Goal: Task Accomplishment & Management: Complete application form

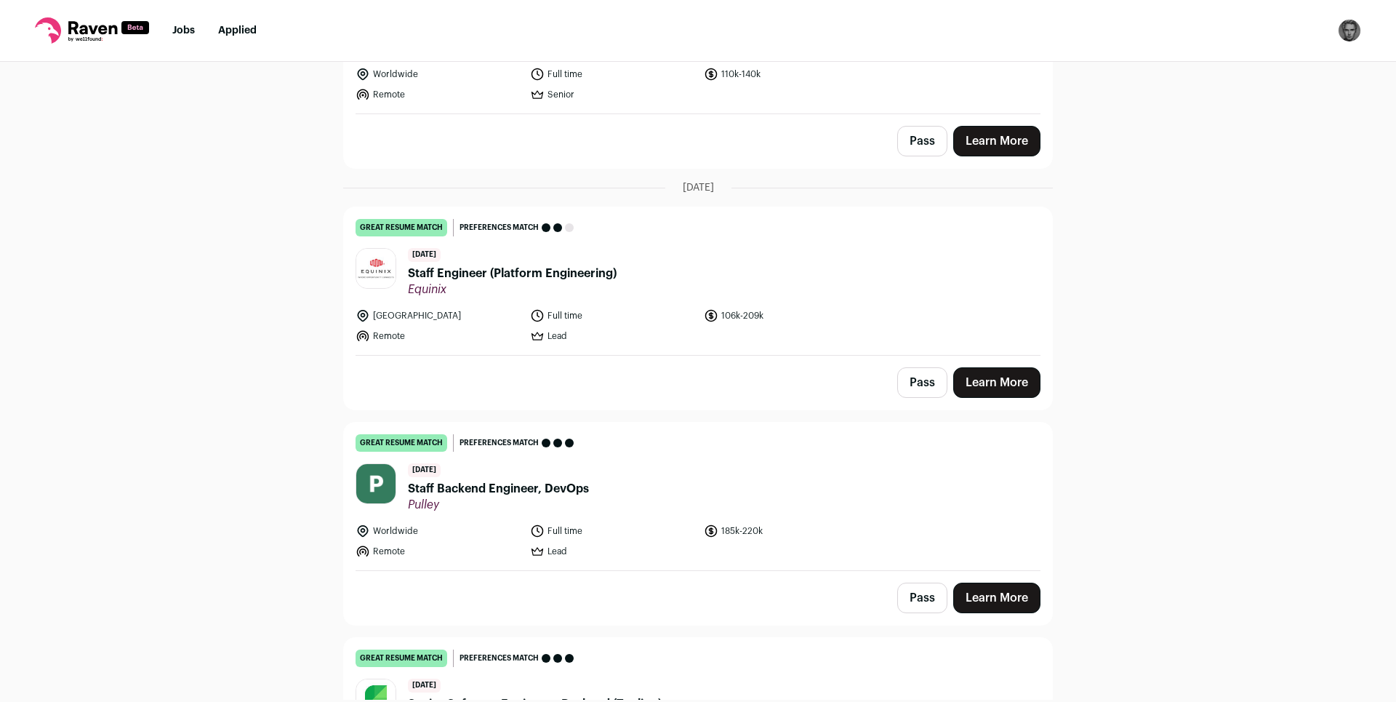
scroll to position [1309, 0]
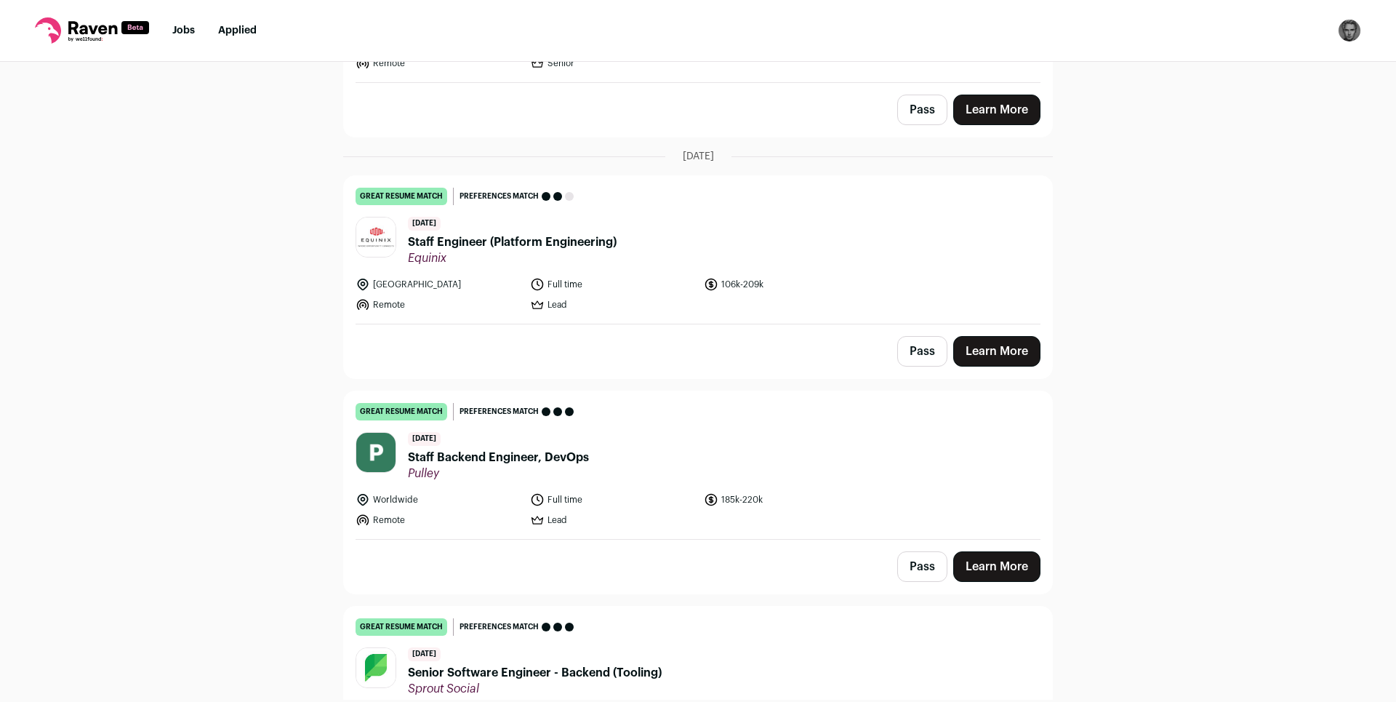
click at [487, 456] on span "Staff Backend Engineer, DevOps" at bounding box center [498, 457] width 181 height 17
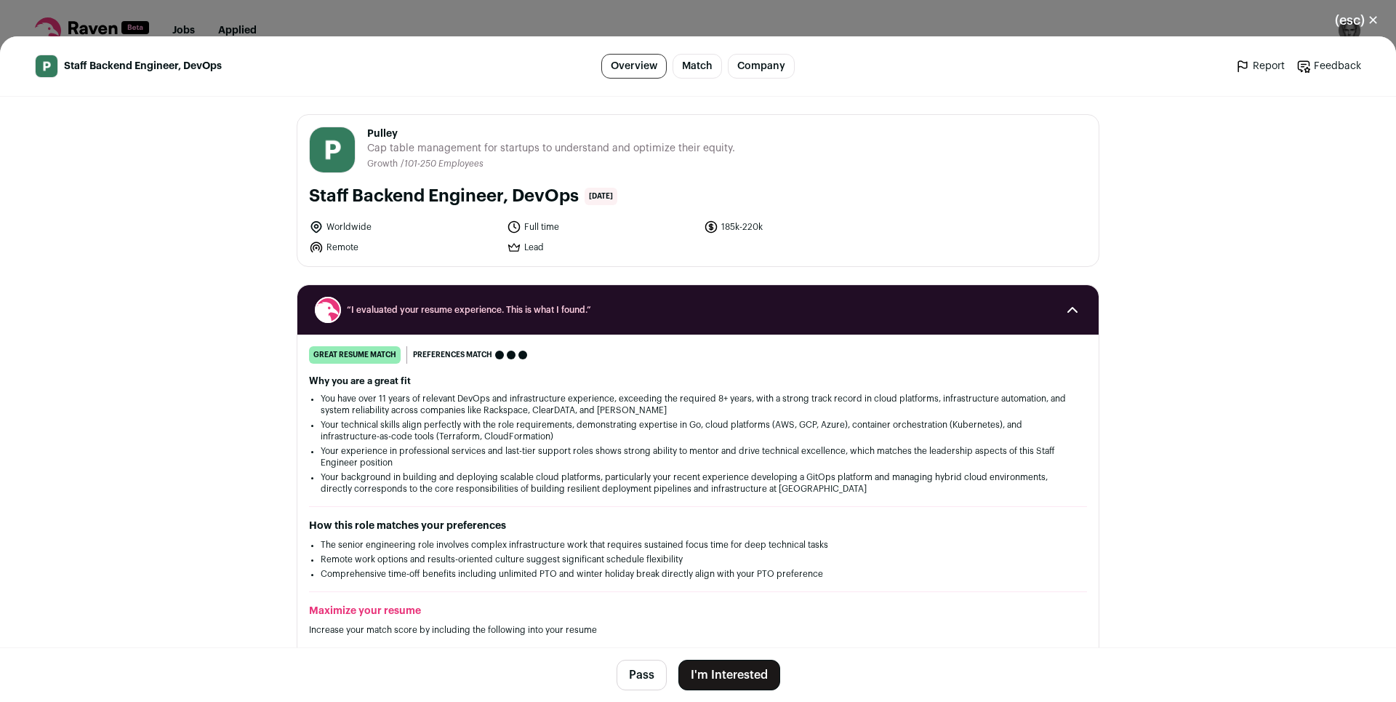
click at [710, 683] on button "I'm Interested" at bounding box center [729, 674] width 102 height 31
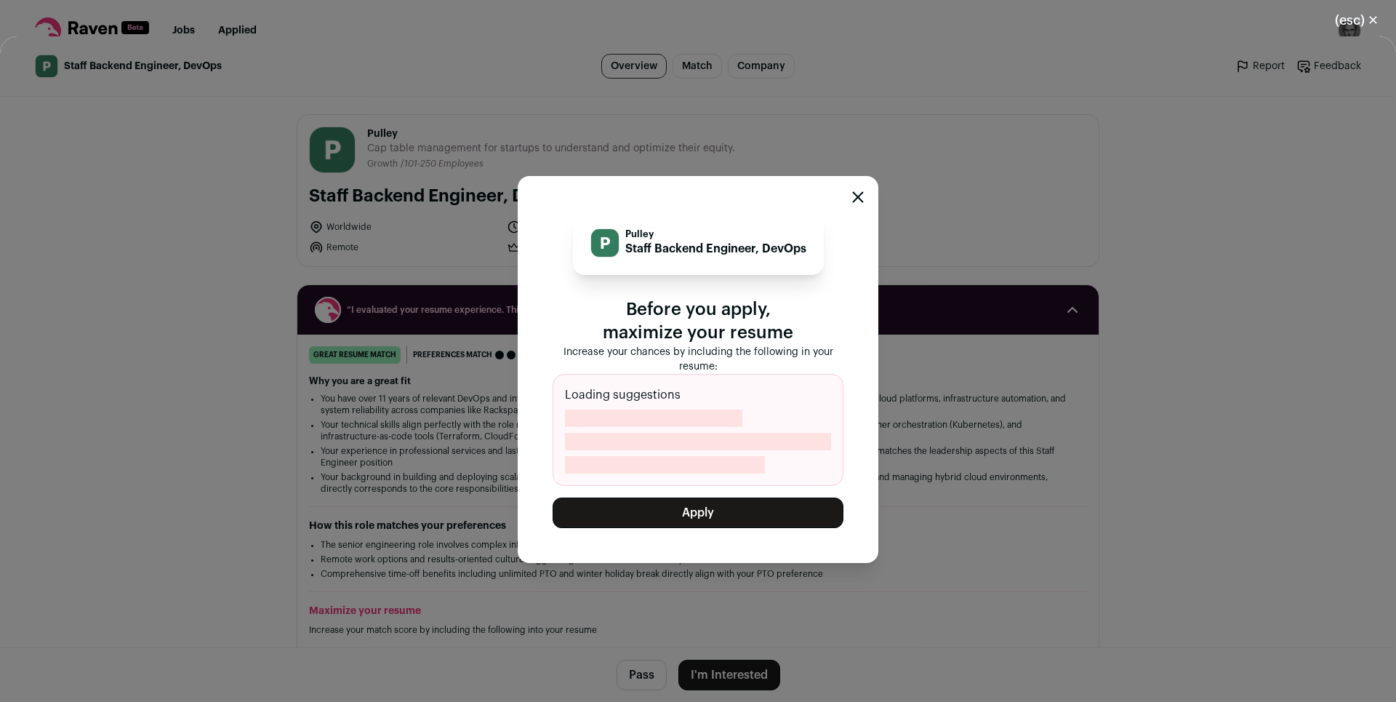
click at [707, 519] on button "Apply" at bounding box center [698, 512] width 291 height 31
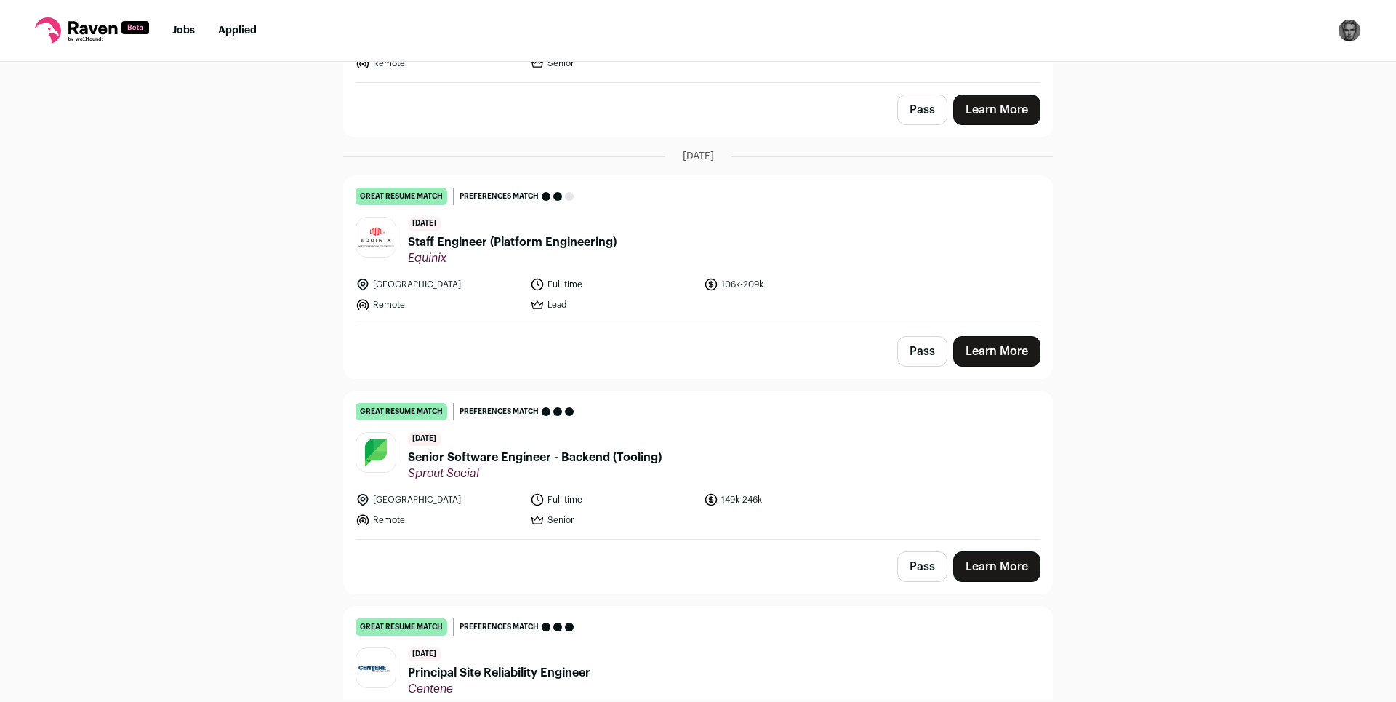
click at [552, 240] on span "Staff Engineer (Platform Engineering)" at bounding box center [512, 241] width 209 height 17
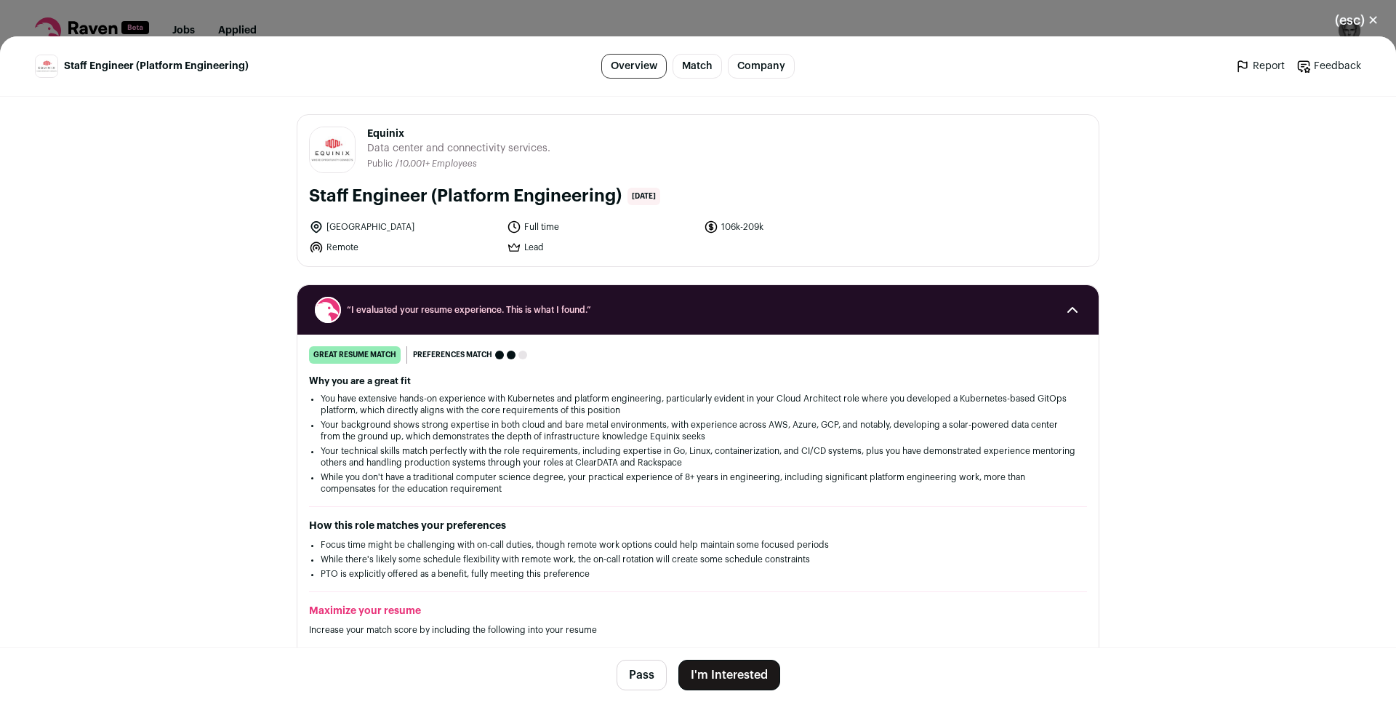
click at [728, 680] on button "I'm Interested" at bounding box center [729, 674] width 102 height 31
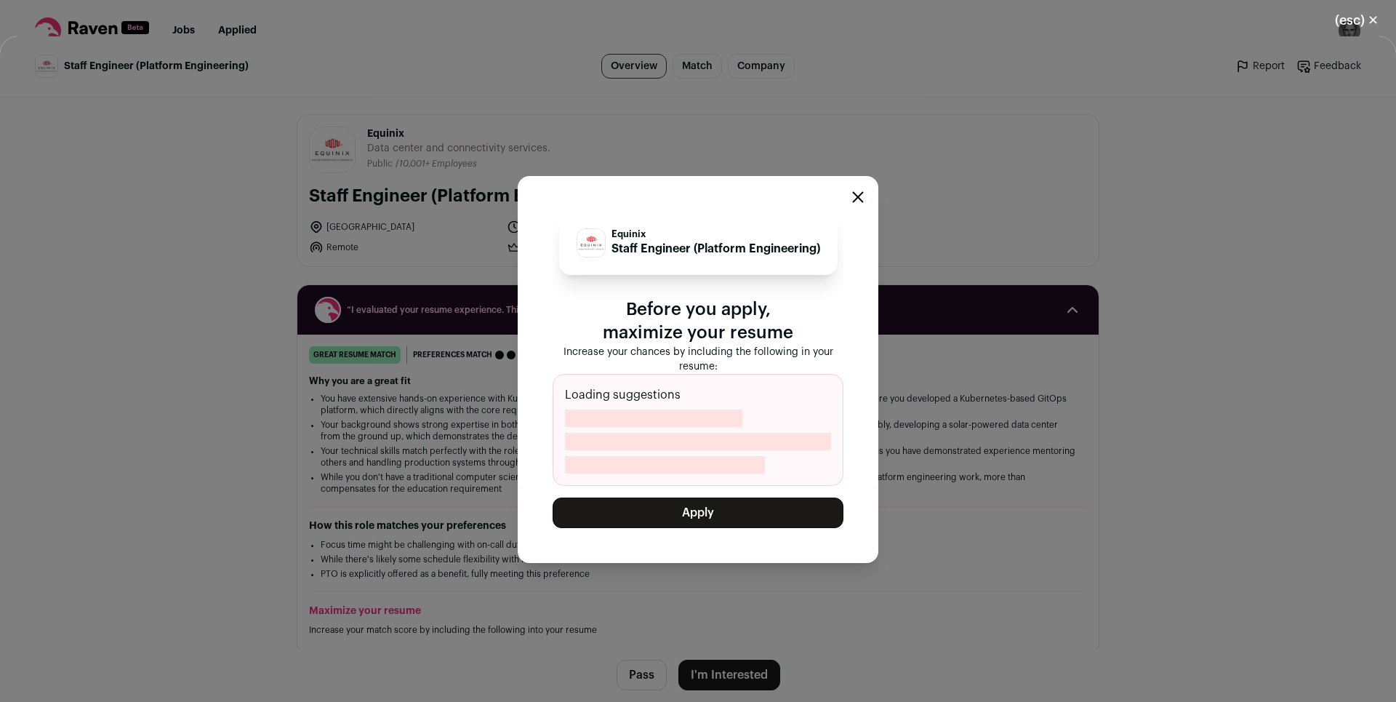
click at [710, 521] on button "Apply" at bounding box center [698, 512] width 291 height 31
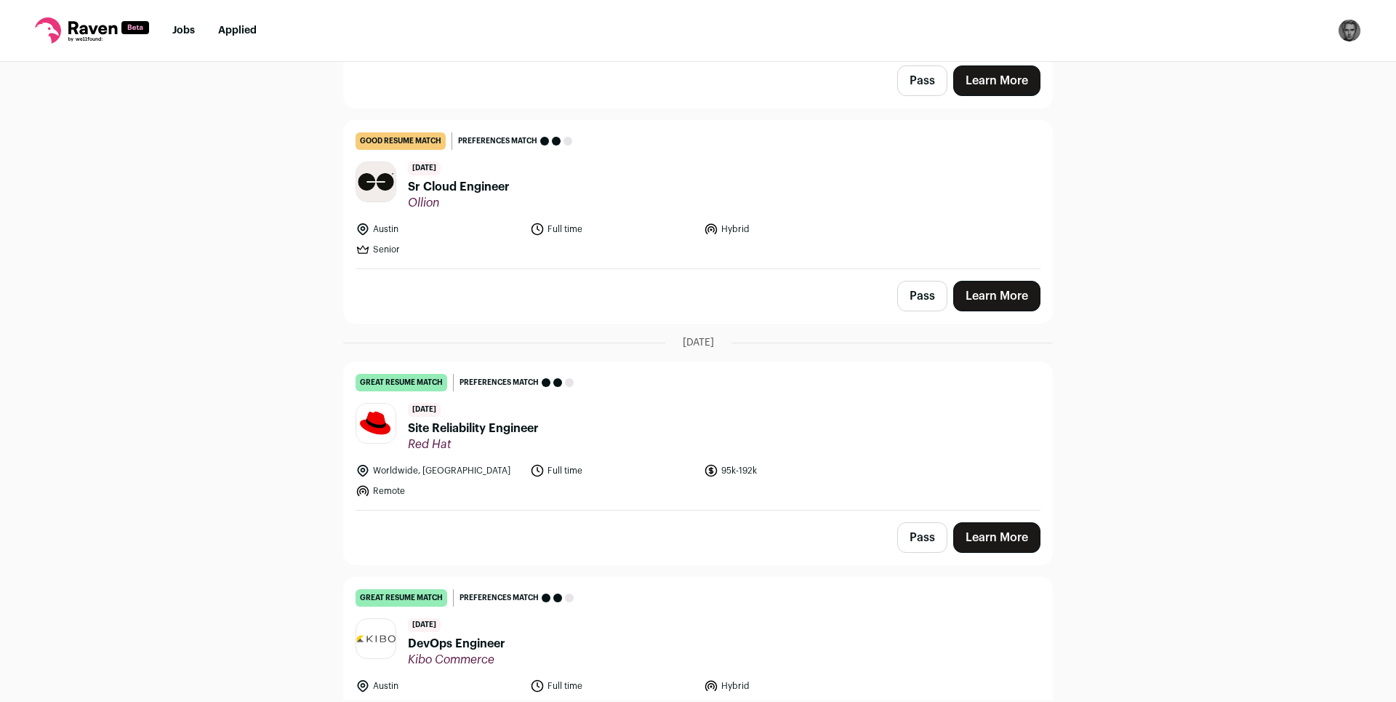
scroll to position [1832, 0]
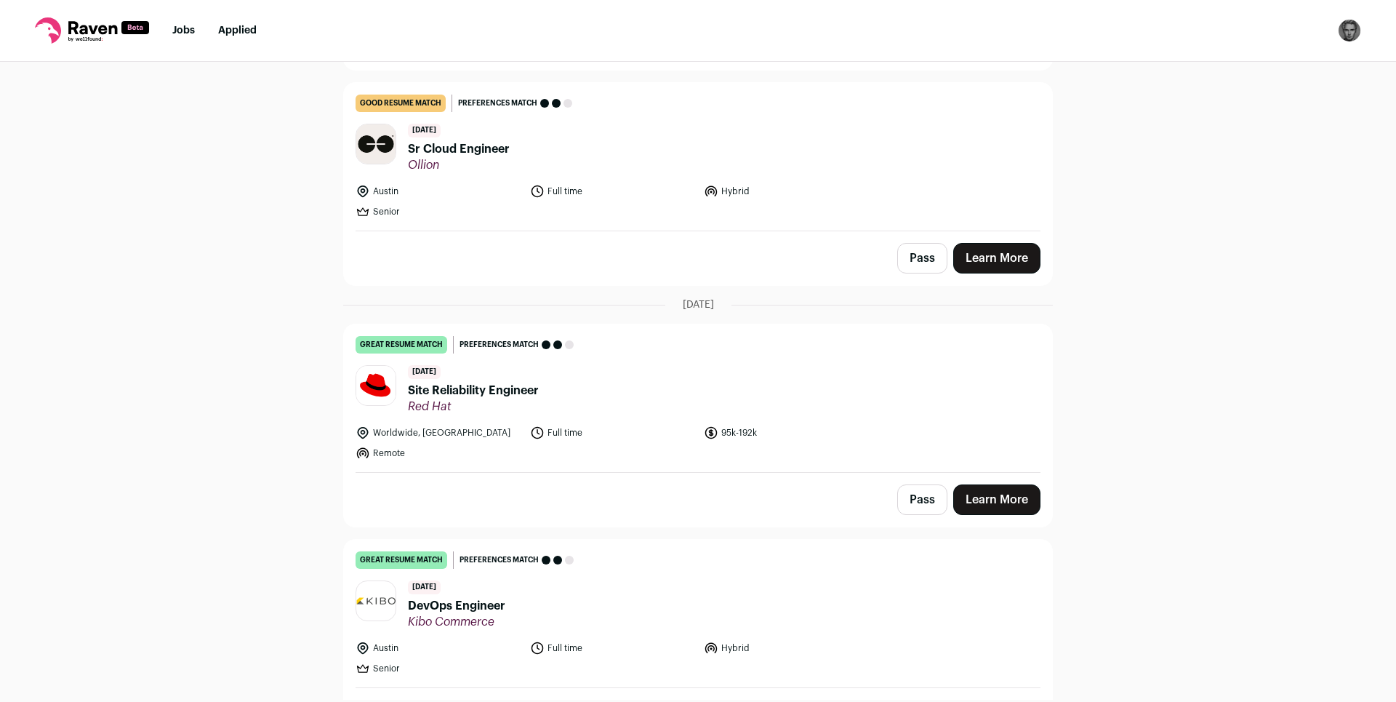
click at [1016, 507] on link "Learn More" at bounding box center [996, 499] width 87 height 31
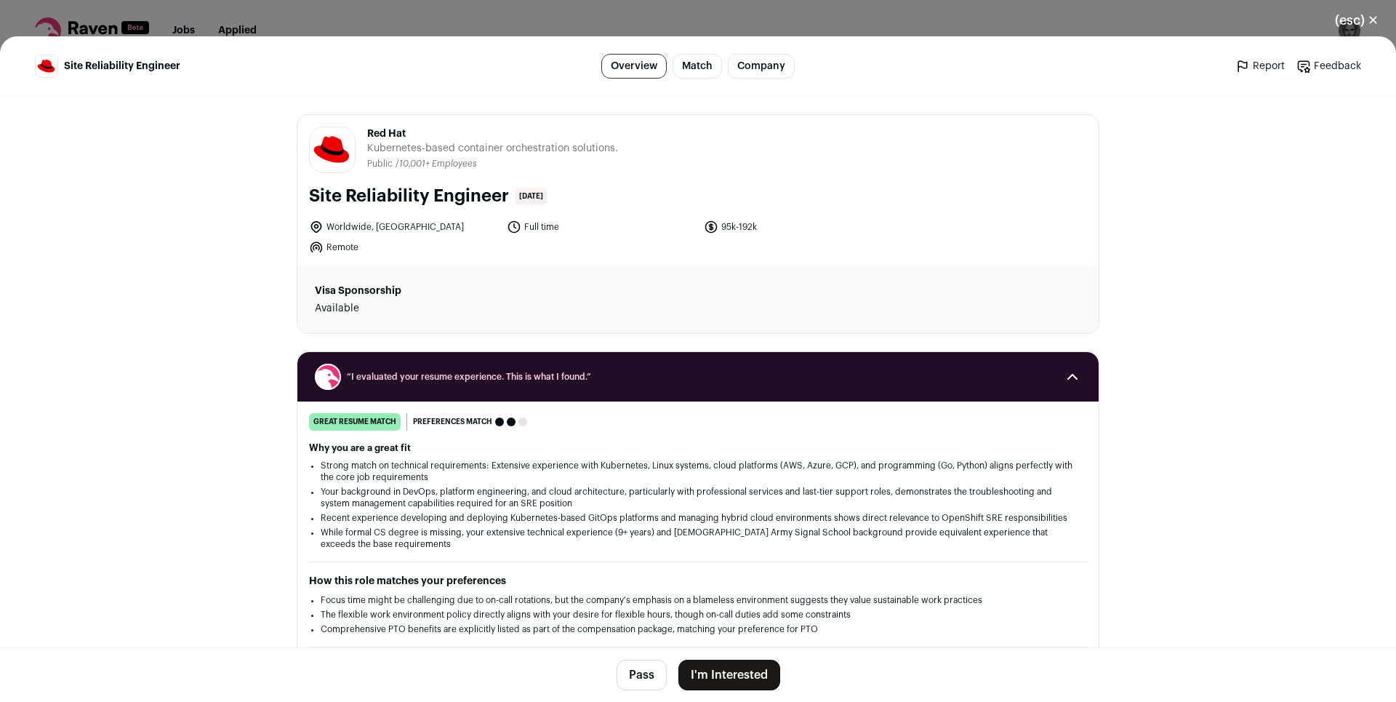
click at [757, 674] on button "I'm Interested" at bounding box center [729, 674] width 102 height 31
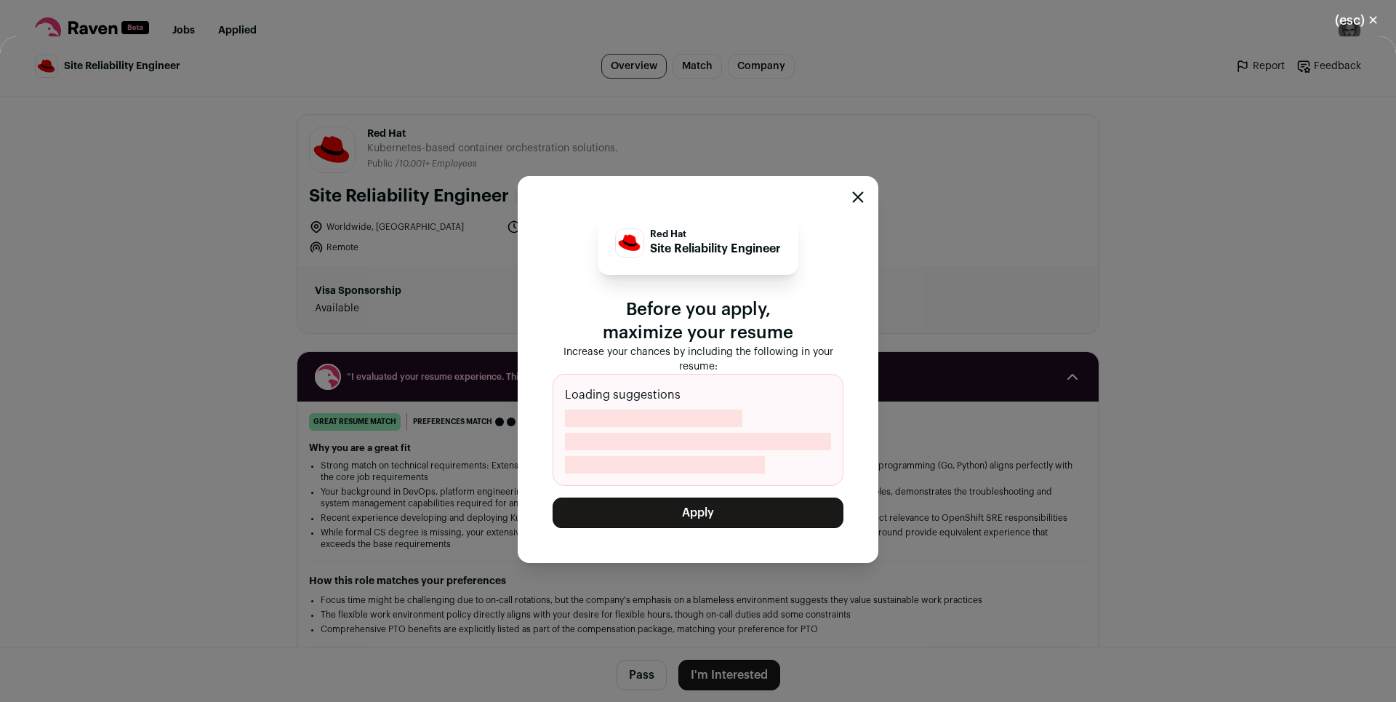
click at [739, 510] on button "Apply" at bounding box center [698, 512] width 291 height 31
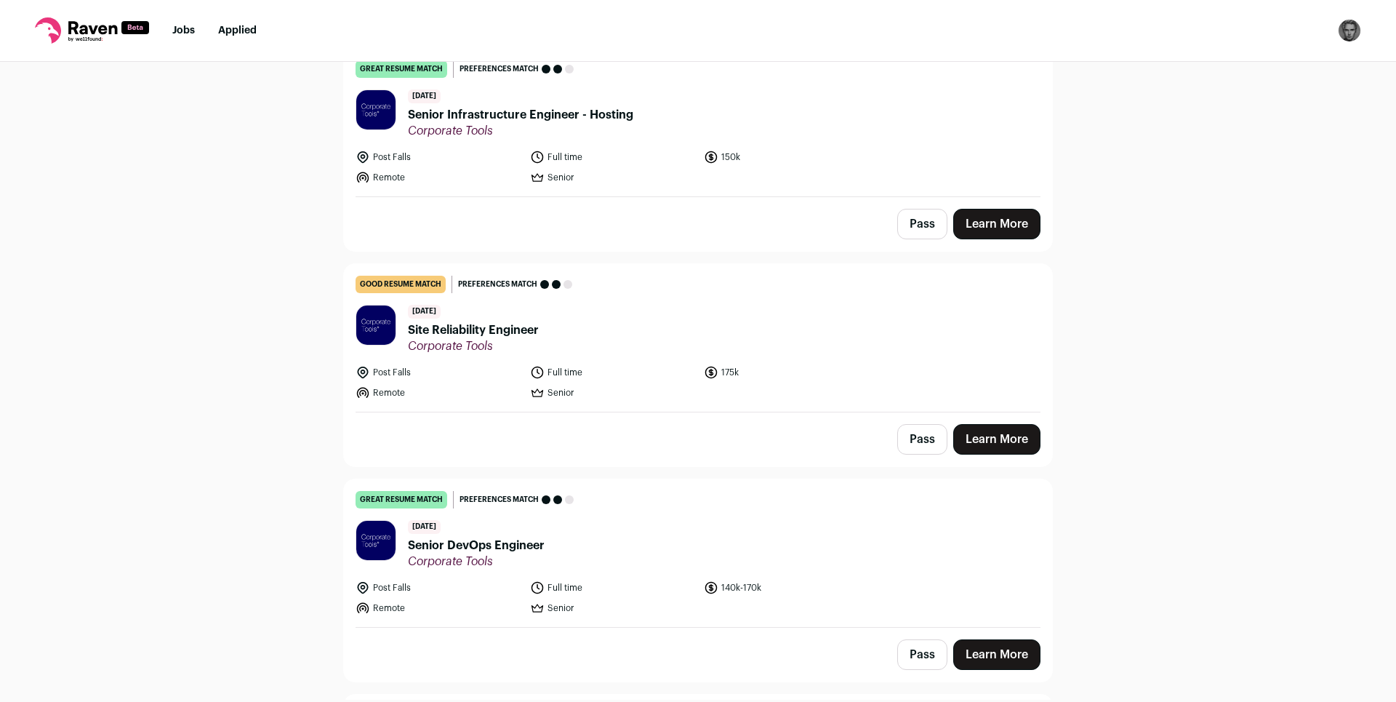
scroll to position [4973, 0]
click at [986, 638] on link "Learn More" at bounding box center [996, 653] width 87 height 31
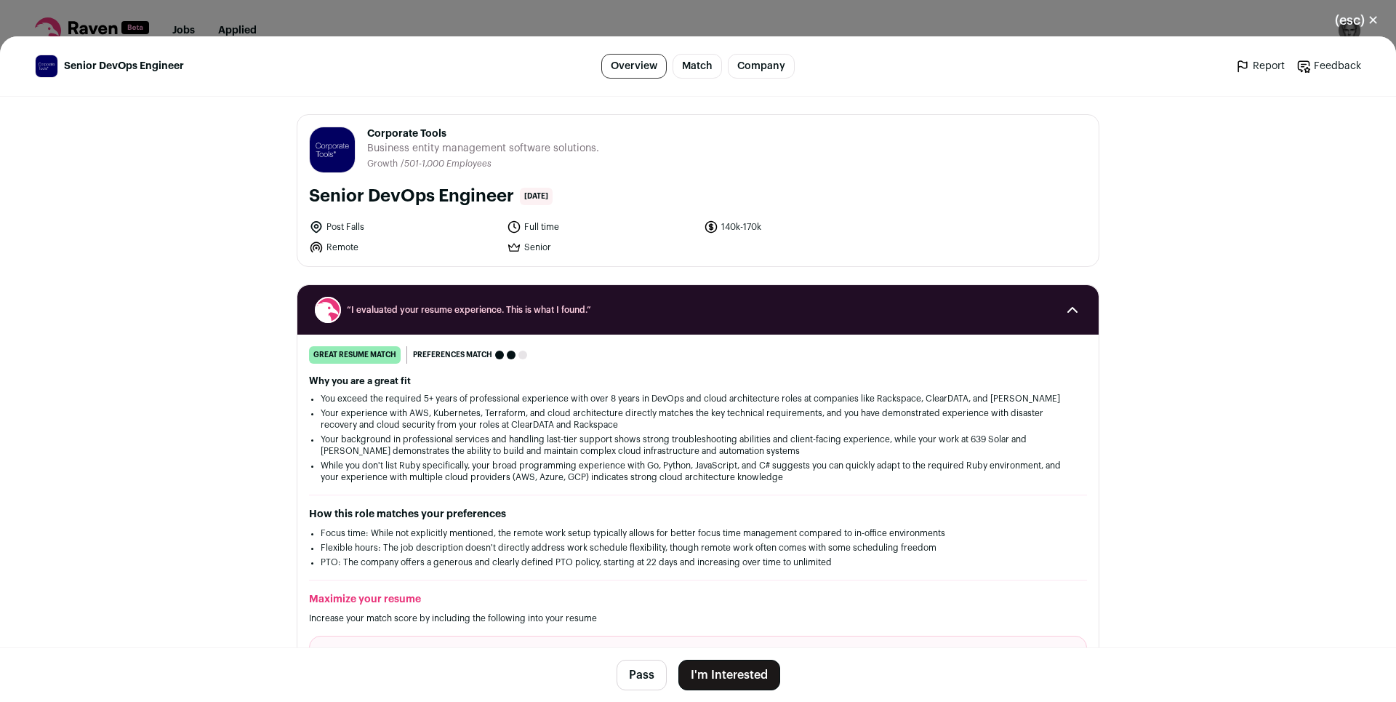
click at [715, 681] on button "I'm Interested" at bounding box center [729, 674] width 102 height 31
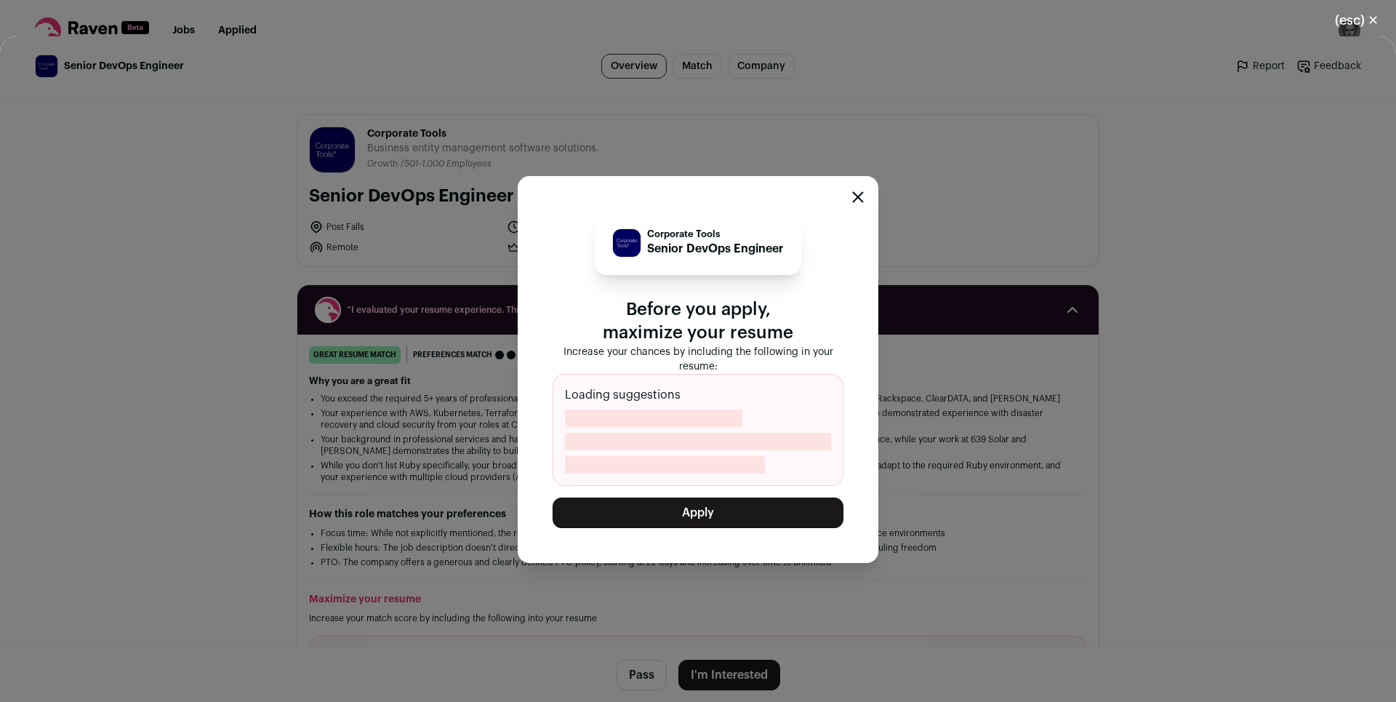
click at [702, 511] on button "Apply" at bounding box center [698, 512] width 291 height 31
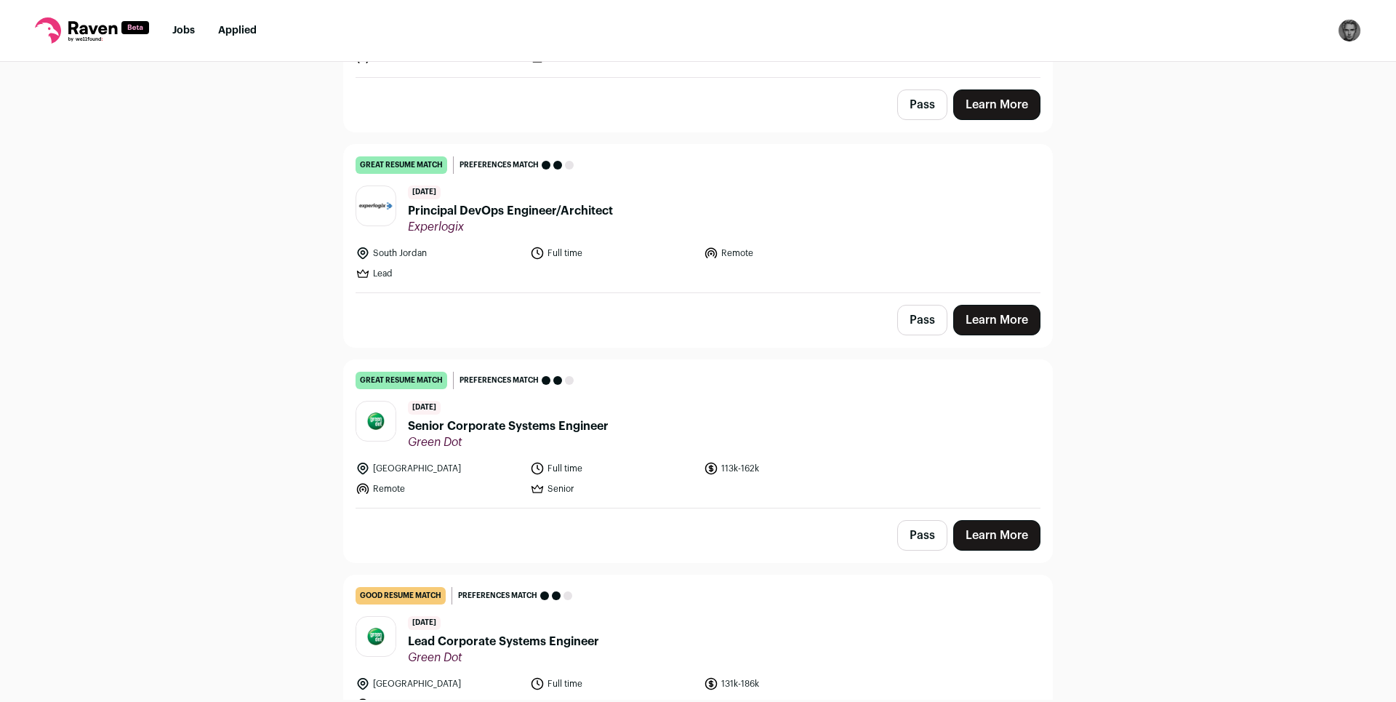
scroll to position [6543, 0]
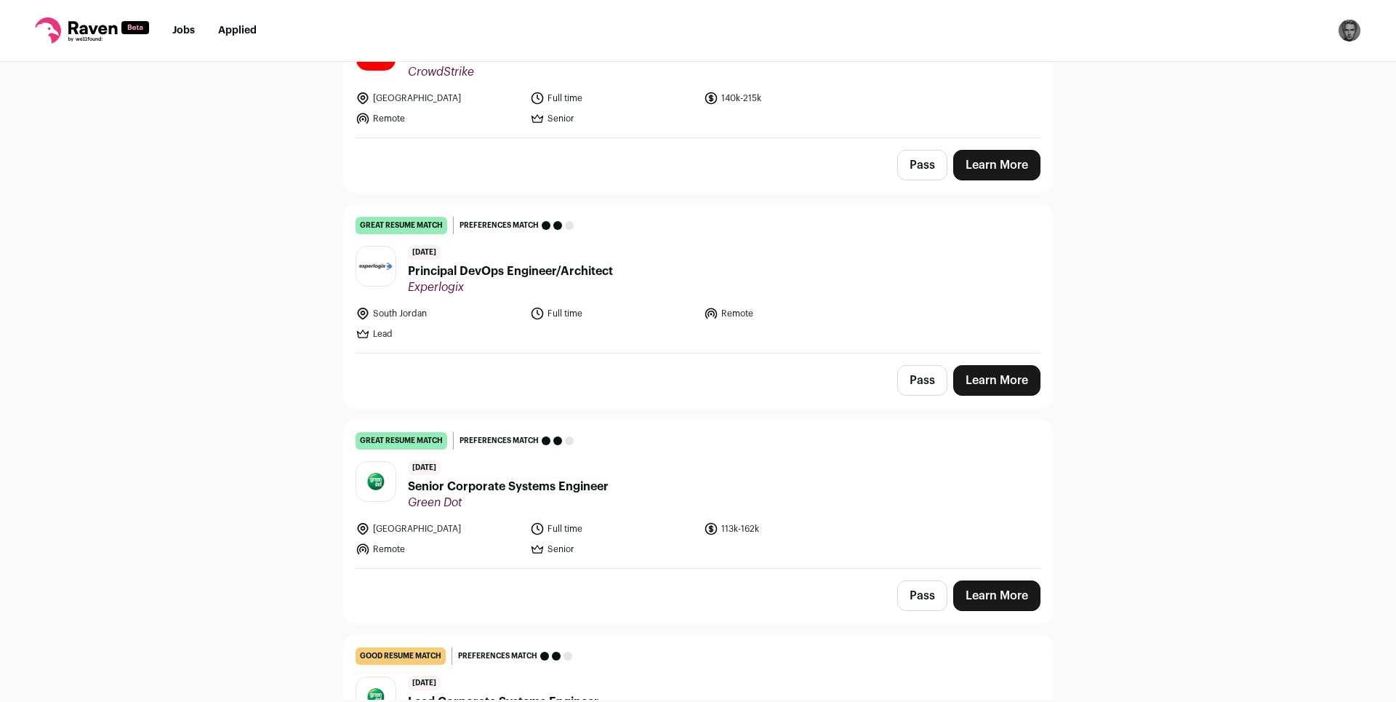
click at [502, 262] on span "Principal DevOps Engineer/Architect" at bounding box center [510, 270] width 205 height 17
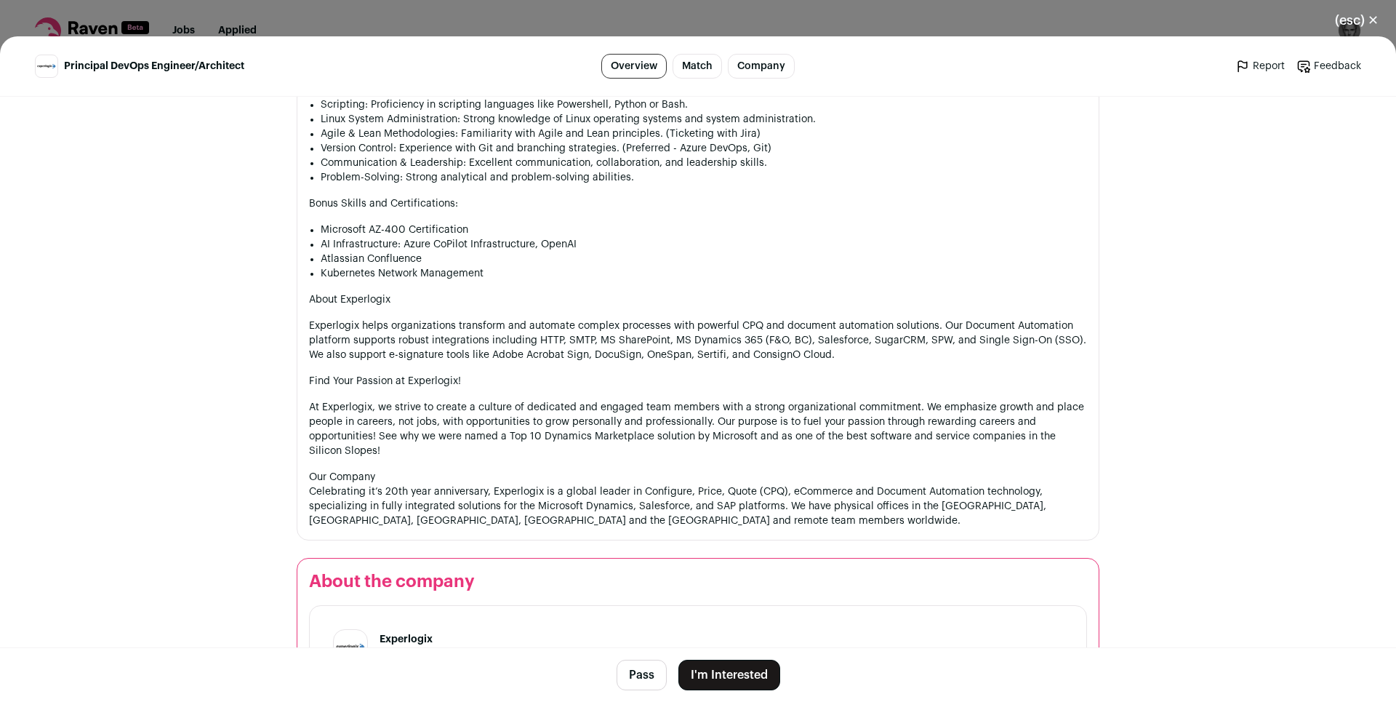
scroll to position [1483, 0]
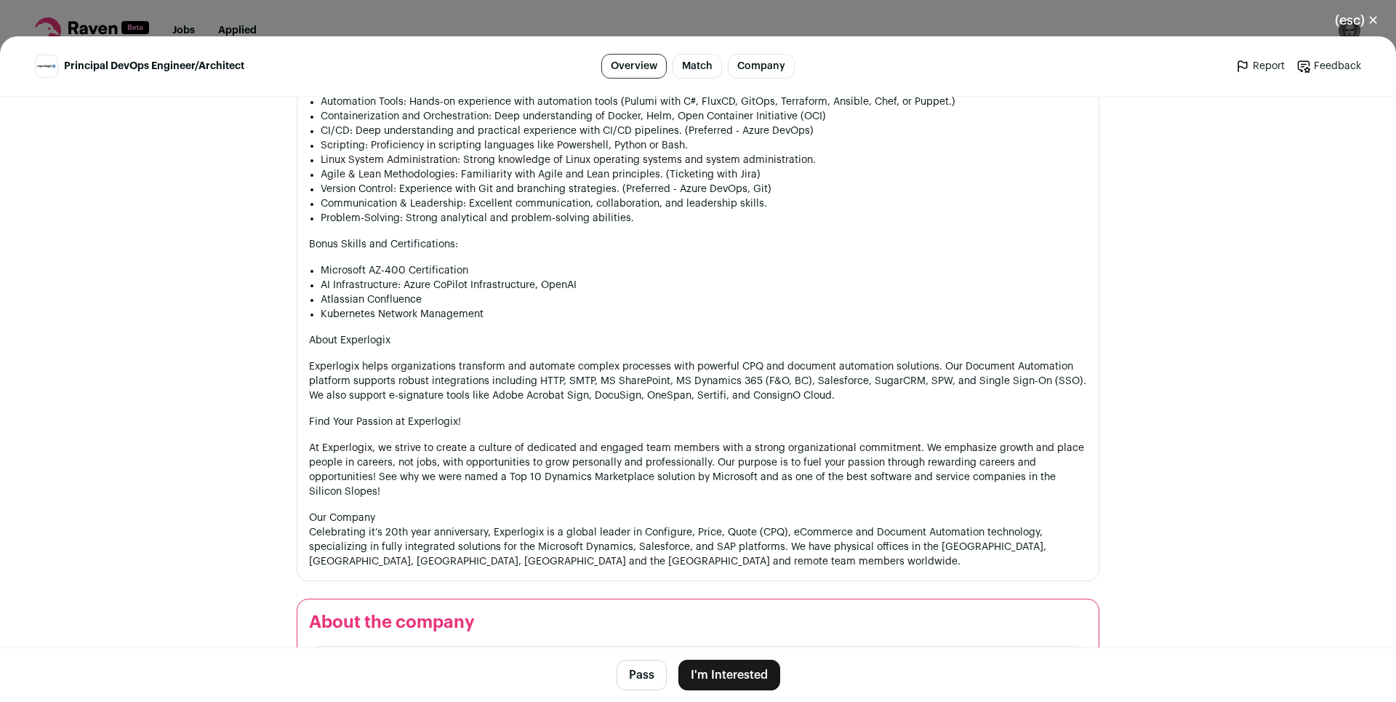
click at [1379, 22] on button "(esc) ✕" at bounding box center [1356, 20] width 79 height 32
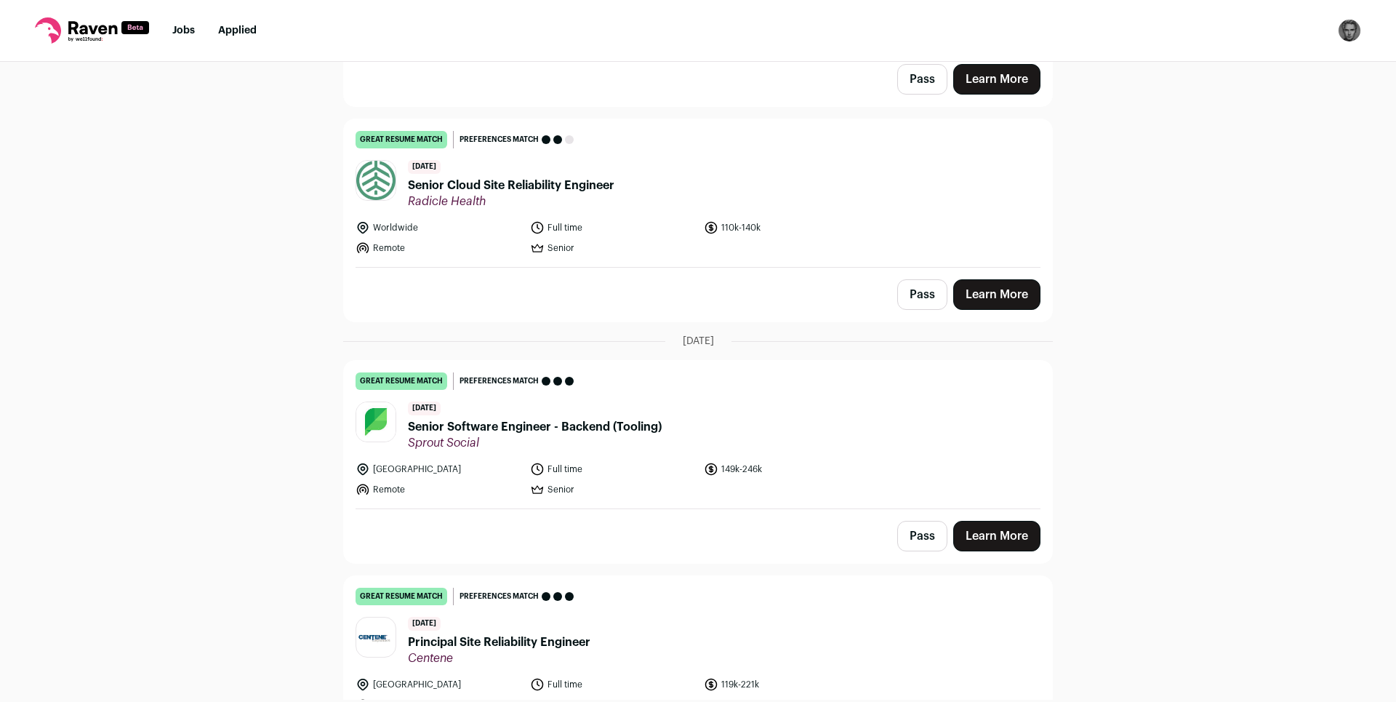
scroll to position [0, 0]
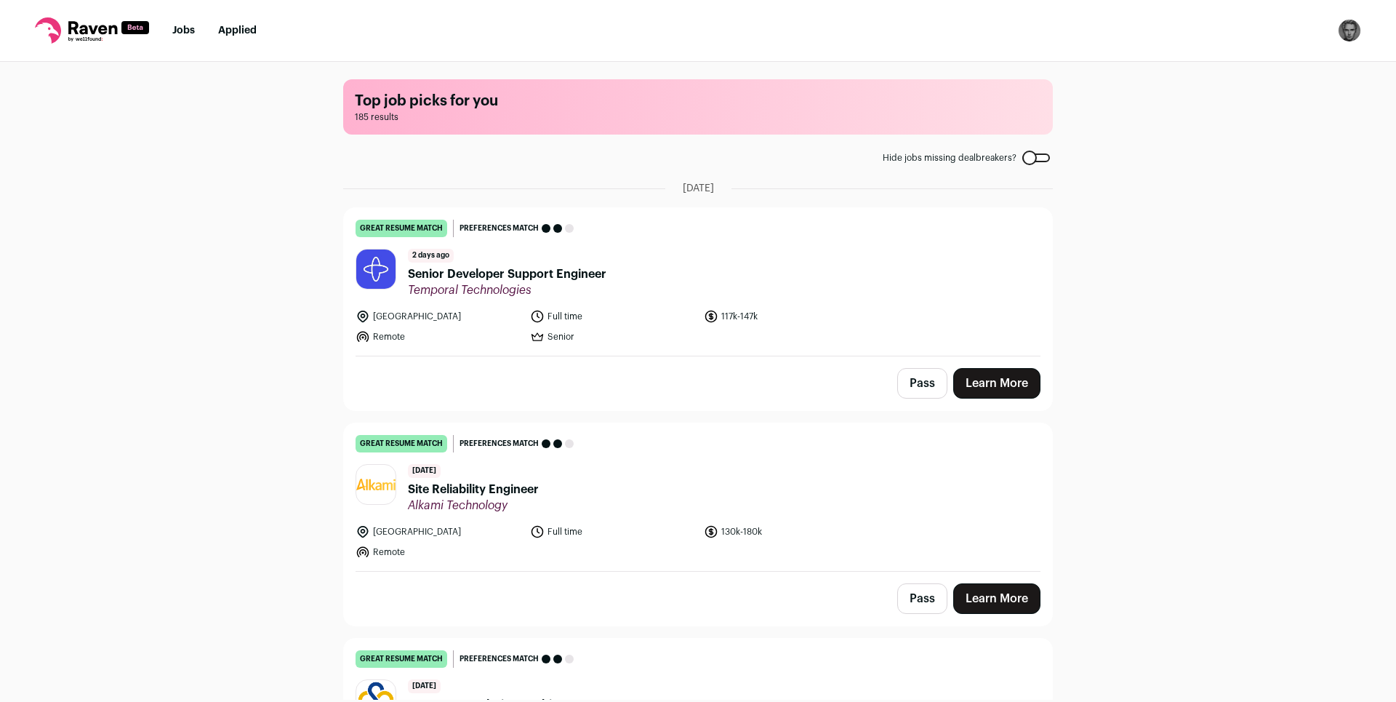
click at [513, 486] on span "Site Reliability Engineer" at bounding box center [473, 489] width 131 height 17
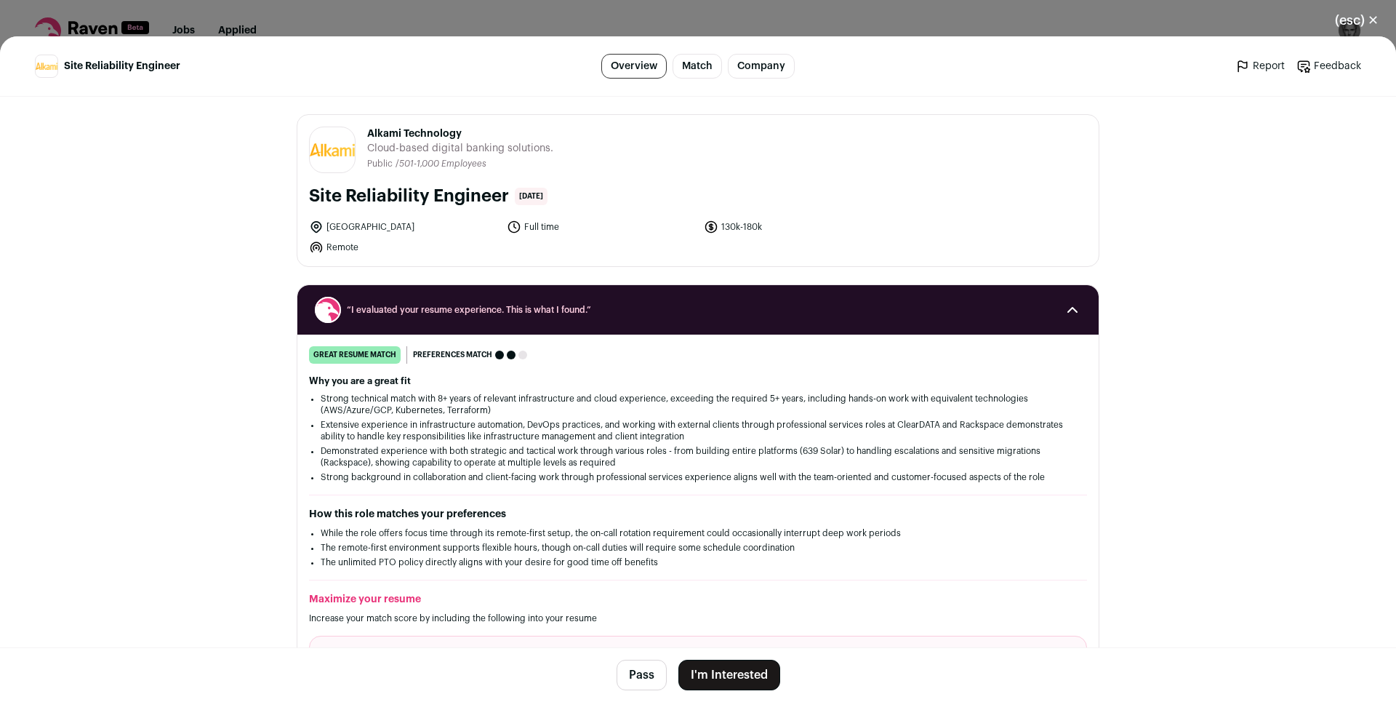
click at [1343, 20] on button "(esc) ✕" at bounding box center [1356, 20] width 79 height 32
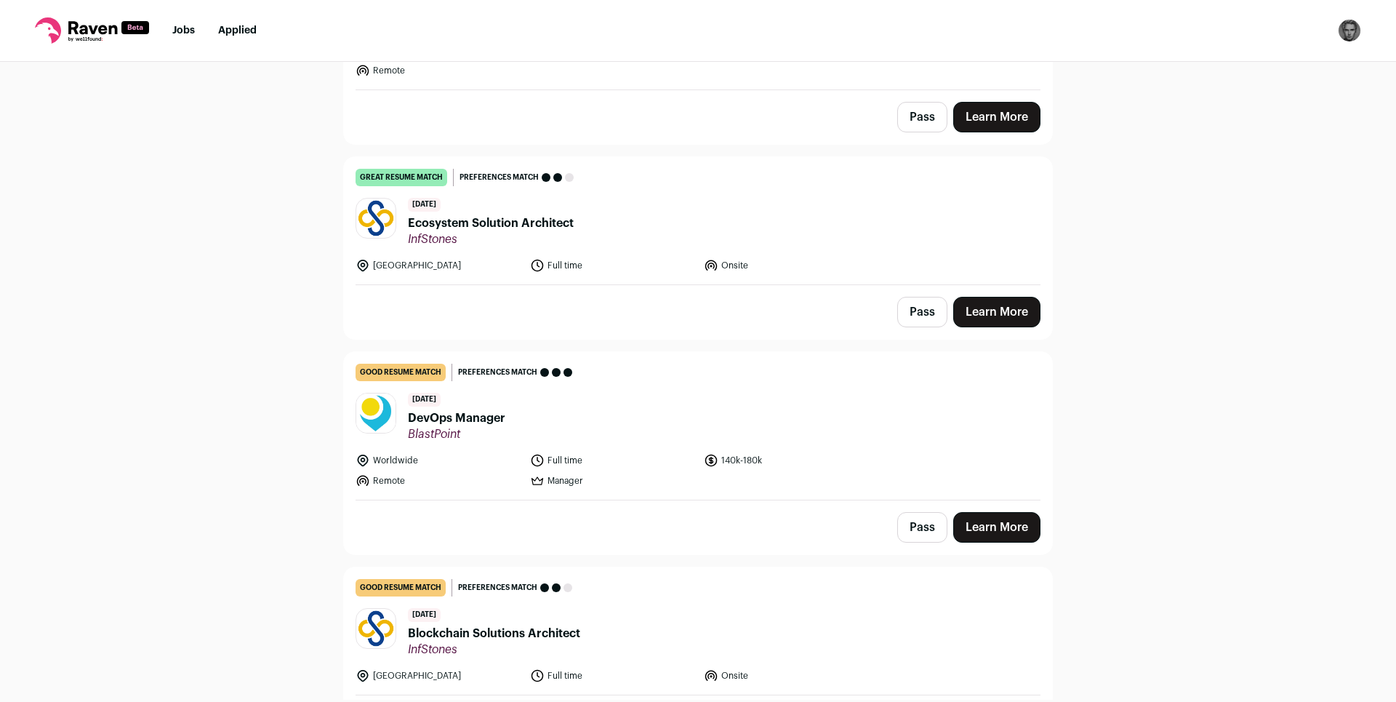
scroll to position [523, 0]
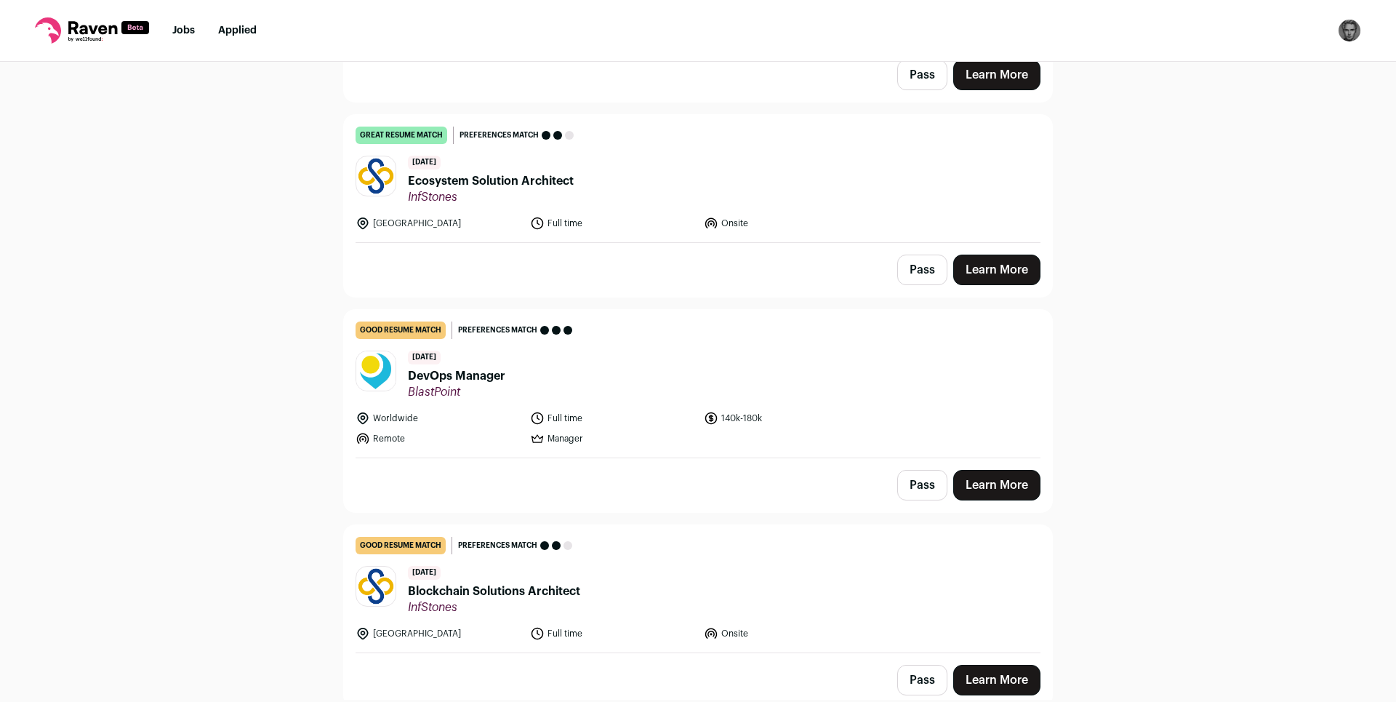
click at [486, 381] on span "DevOps Manager" at bounding box center [456, 375] width 97 height 17
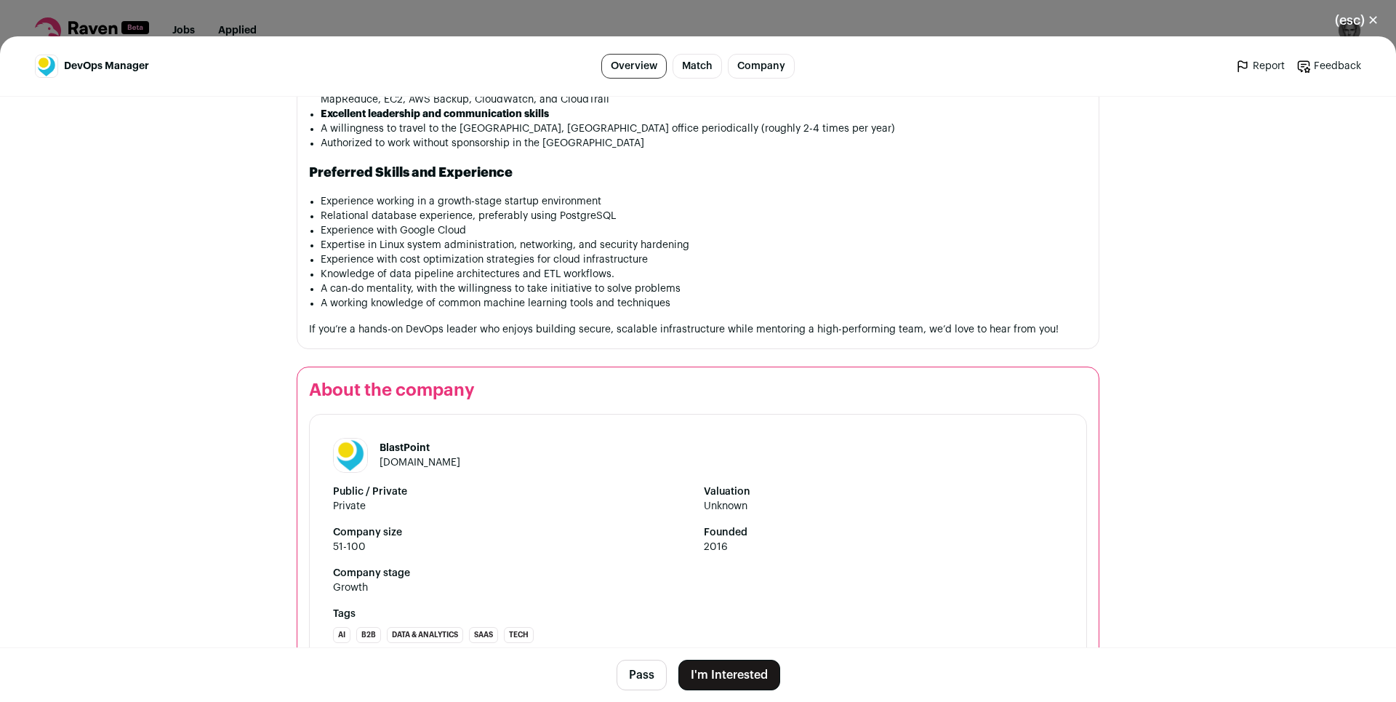
scroll to position [1919, 0]
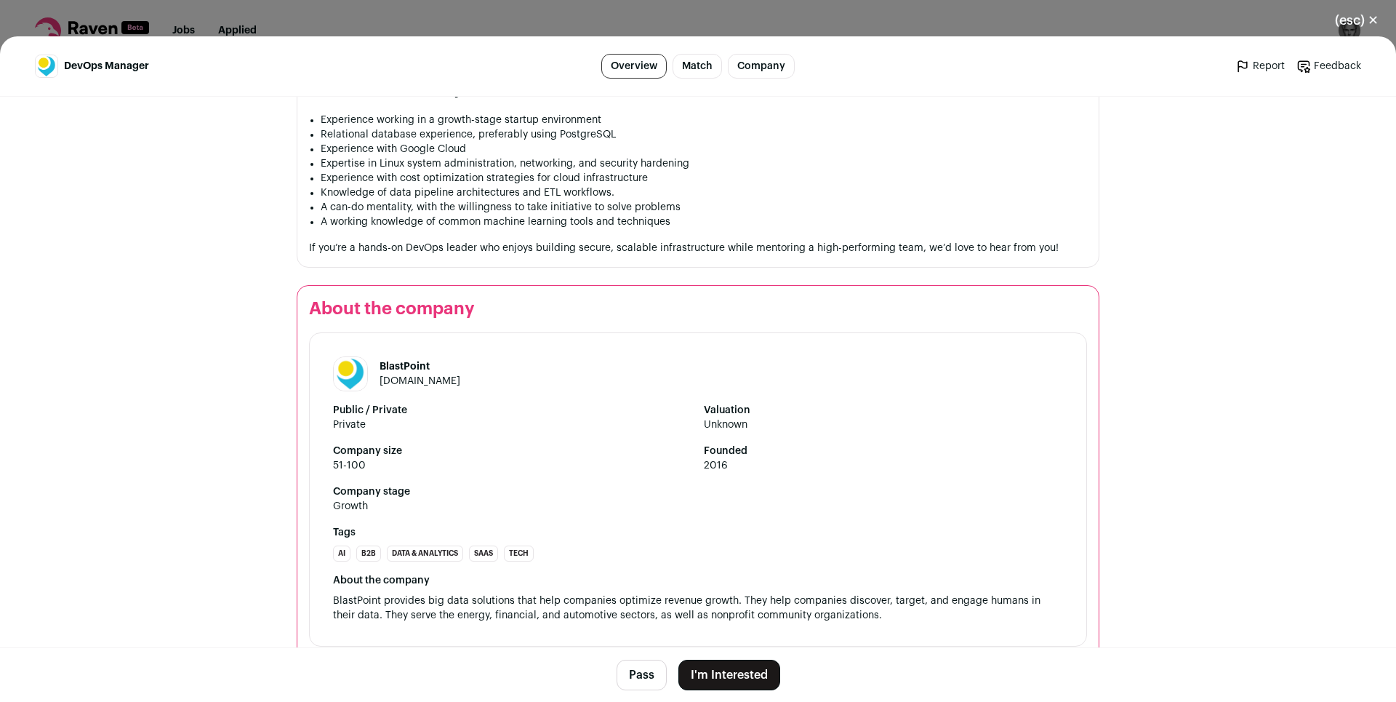
click at [733, 680] on button "I'm Interested" at bounding box center [729, 674] width 102 height 31
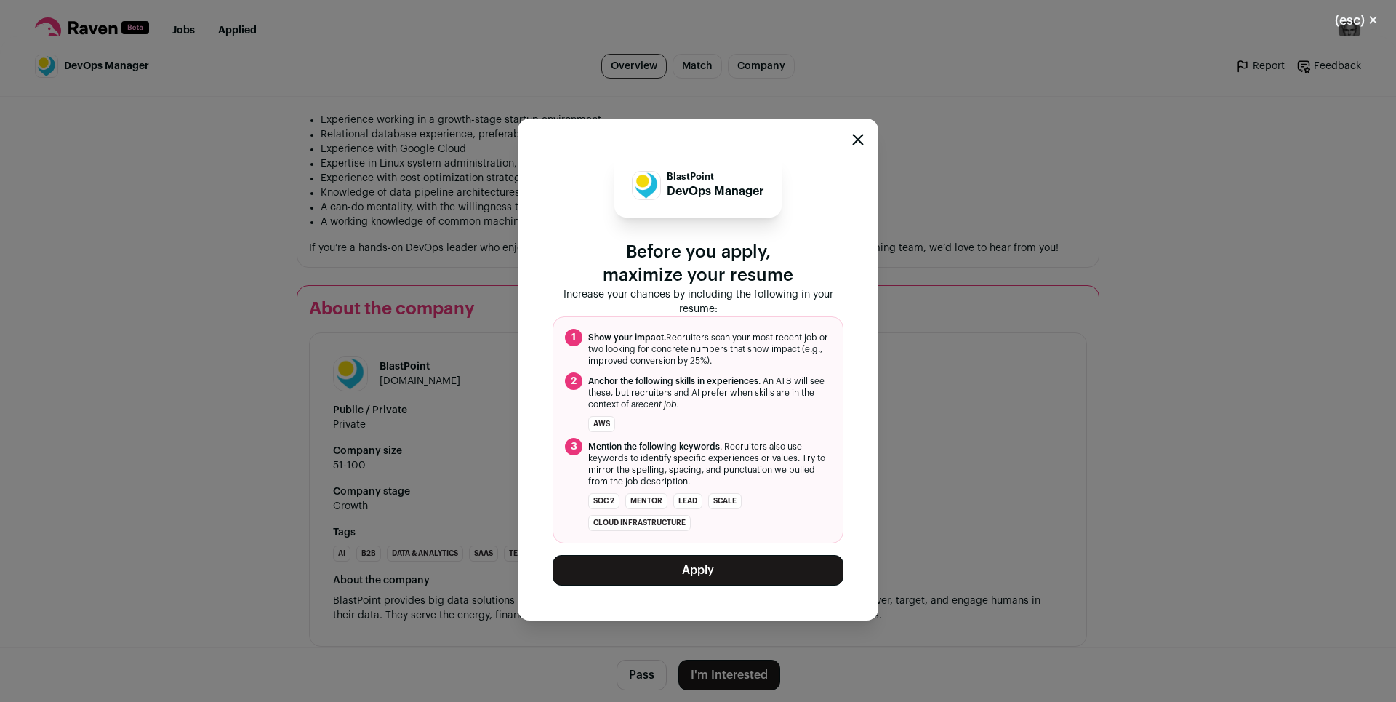
click at [731, 578] on button "Apply" at bounding box center [698, 570] width 291 height 31
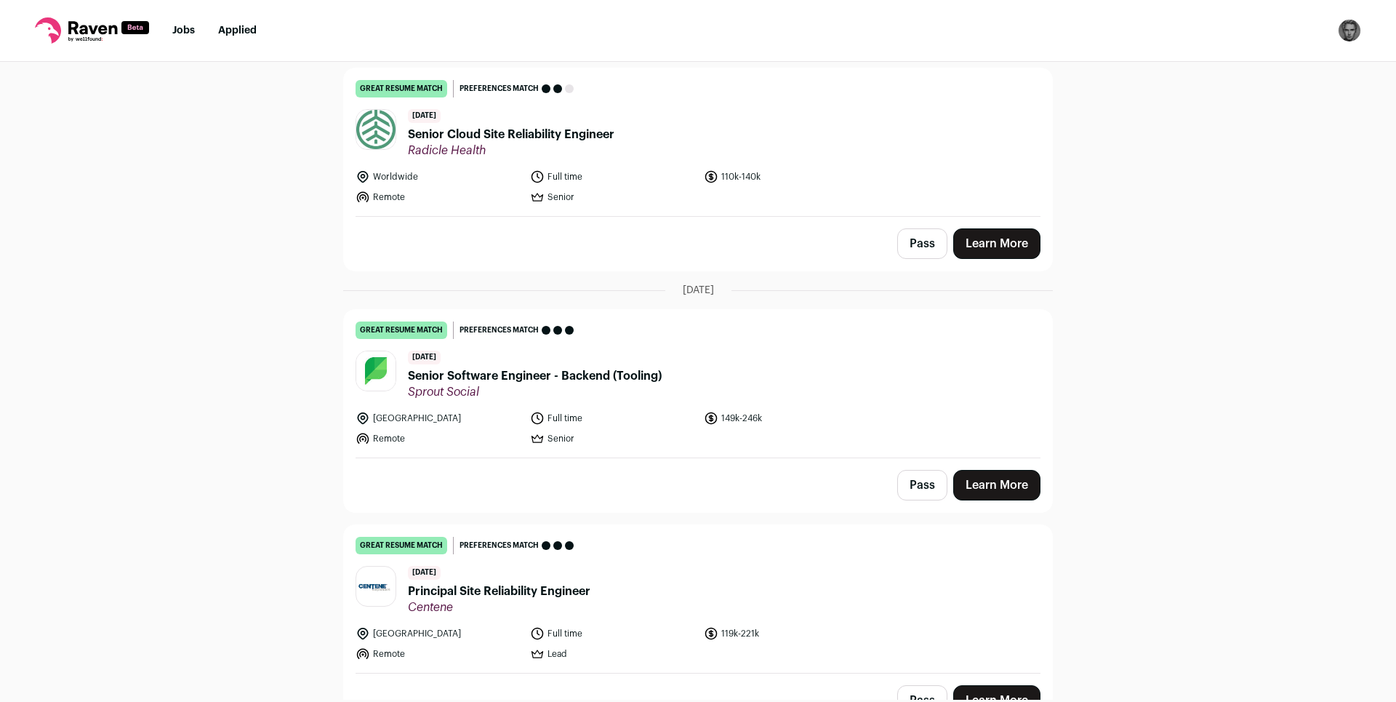
scroll to position [0, 0]
